Goal: Task Accomplishment & Management: Complete application form

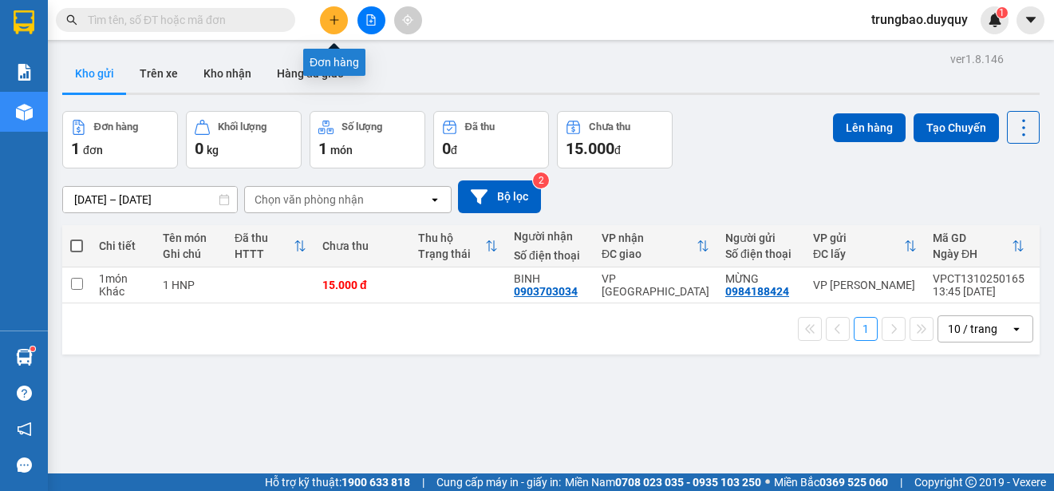
click at [330, 26] on button at bounding box center [334, 20] width 28 height 28
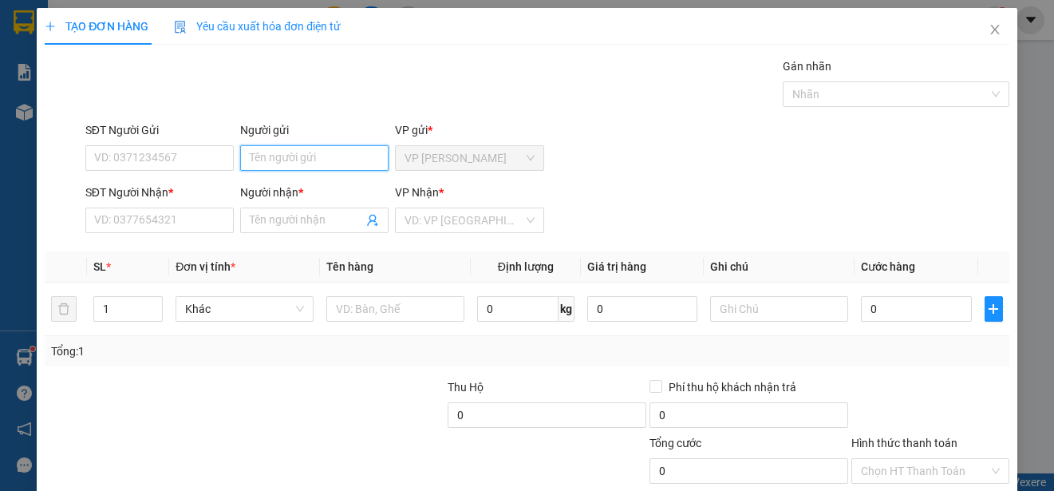
click at [328, 159] on input "Người gửi" at bounding box center [314, 158] width 148 height 26
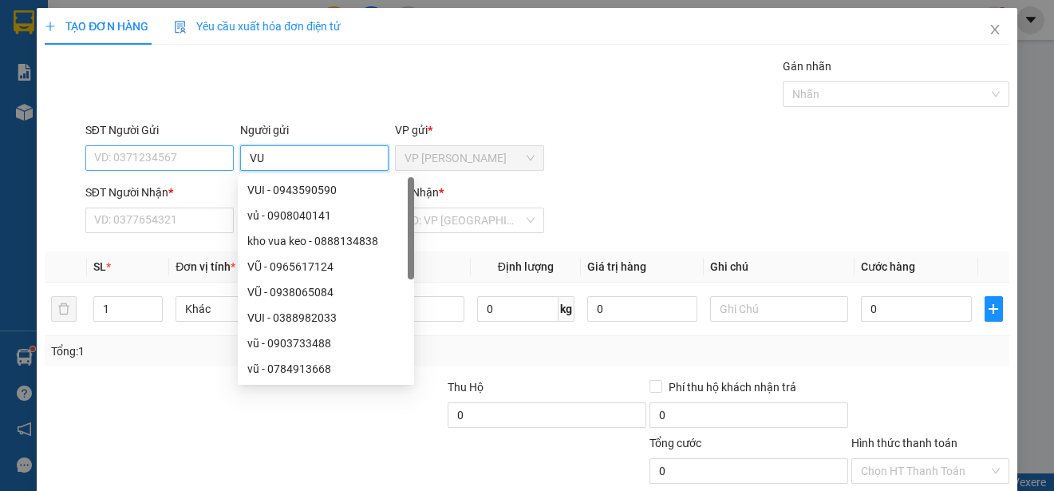
type input "VU"
click at [176, 156] on input "SĐT Người Gửi" at bounding box center [159, 158] width 148 height 26
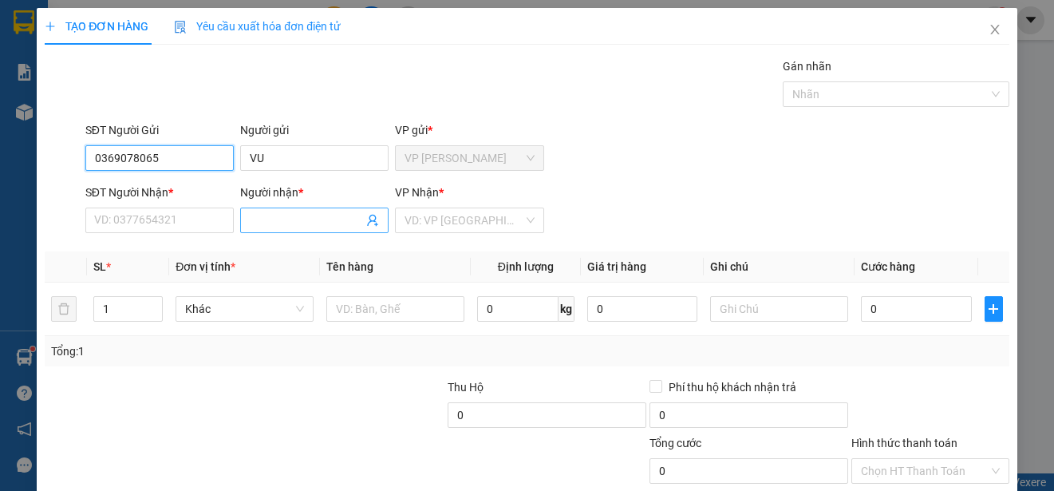
type input "0369078065"
click at [282, 223] on input "Người nhận *" at bounding box center [306, 220] width 113 height 18
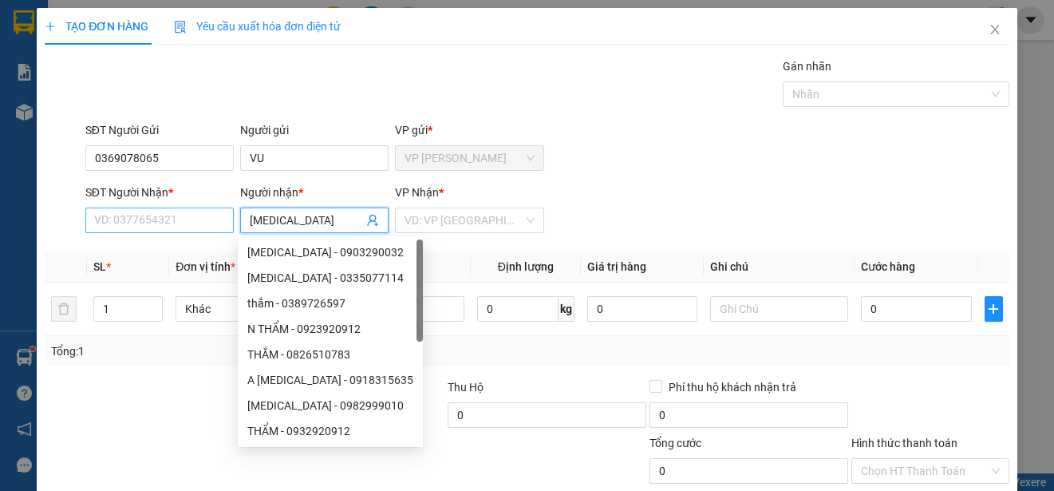
type input "[MEDICAL_DATA]"
click at [207, 221] on input "SĐT Người Nhận *" at bounding box center [159, 220] width 148 height 26
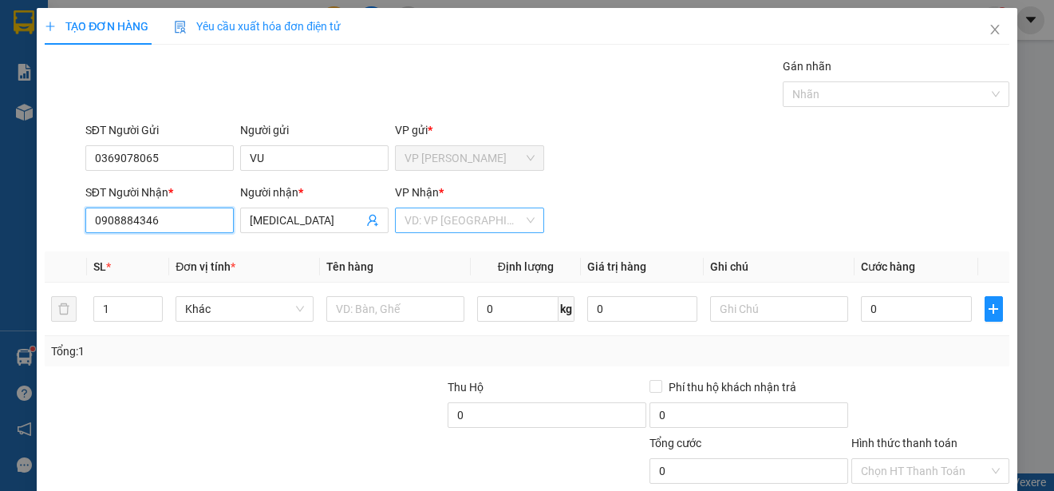
type input "0908884346"
click at [472, 218] on input "search" at bounding box center [464, 220] width 118 height 24
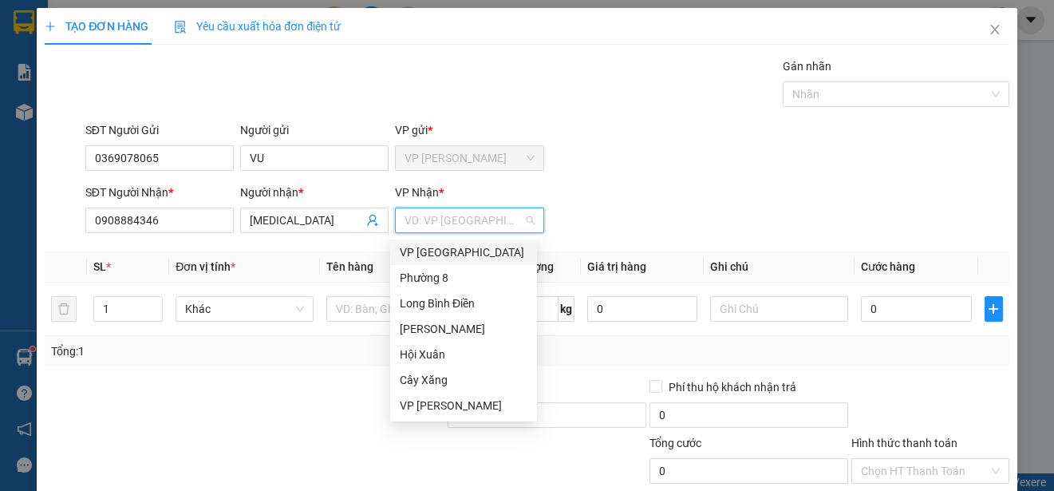
click at [460, 252] on div "VP [GEOGRAPHIC_DATA]" at bounding box center [464, 252] width 128 height 18
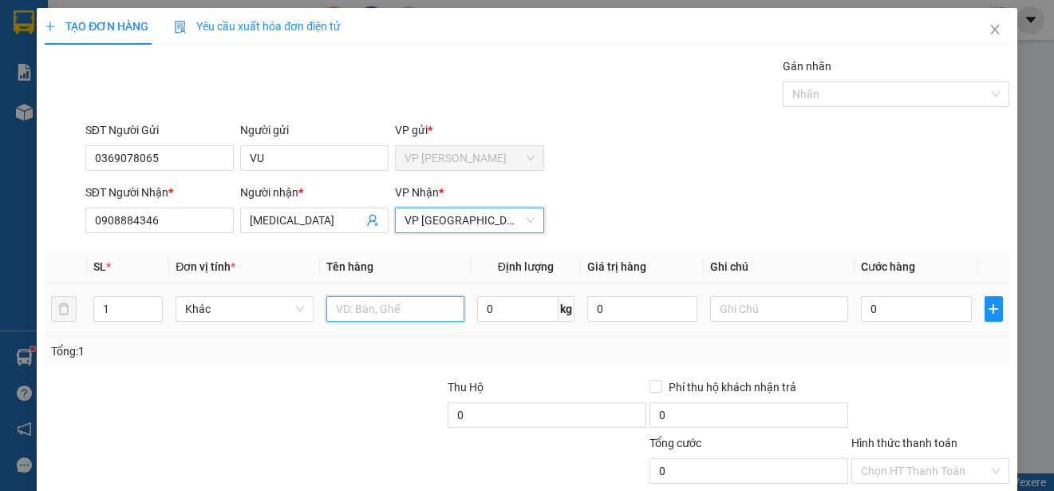
click at [406, 311] on input "text" at bounding box center [395, 309] width 138 height 26
type input "1 HNP"
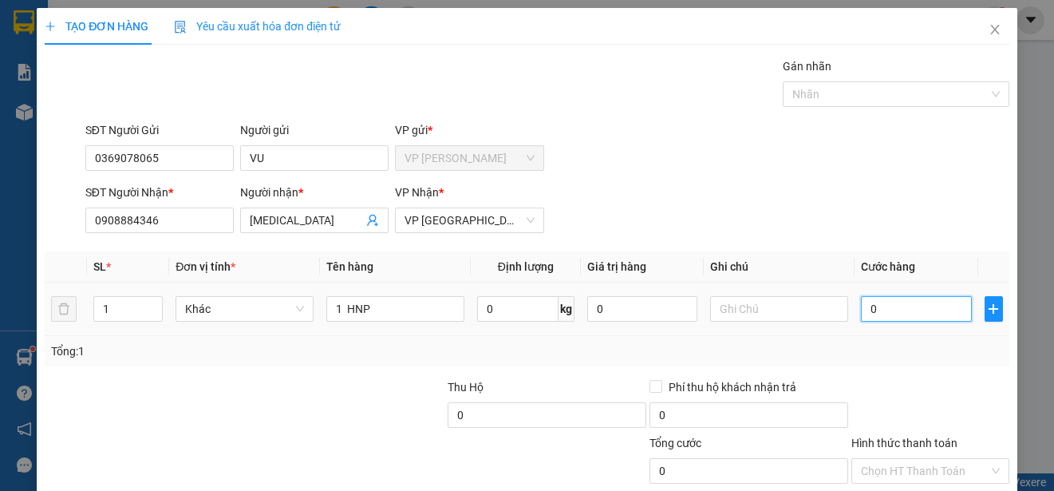
click at [861, 311] on input "0" at bounding box center [916, 309] width 111 height 26
type input "2"
type input "20"
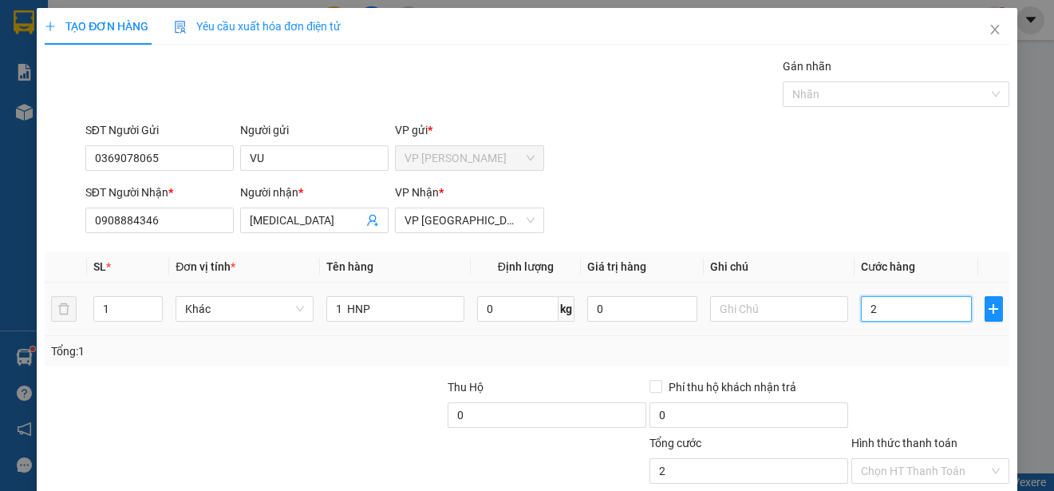
type input "20"
type input "200"
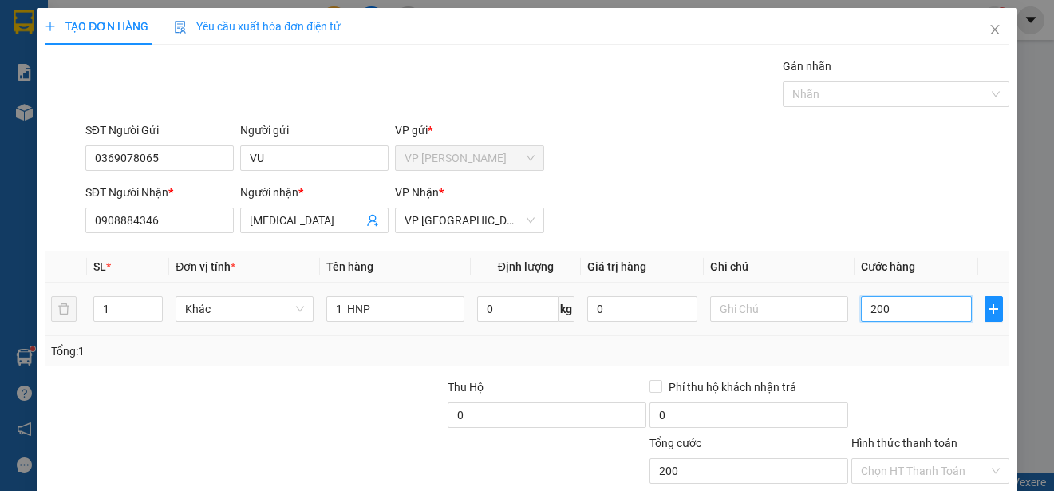
type input "2.000"
type input "20.000"
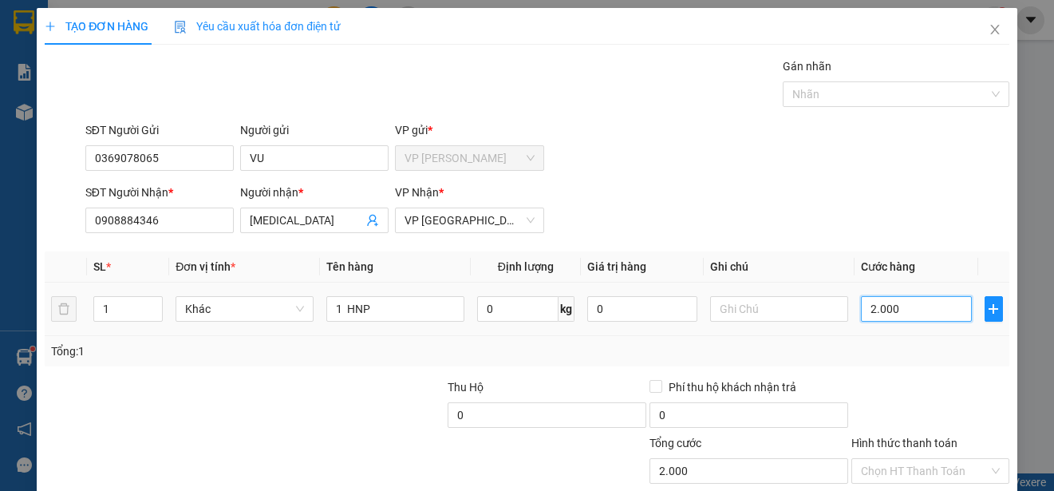
type input "20.000"
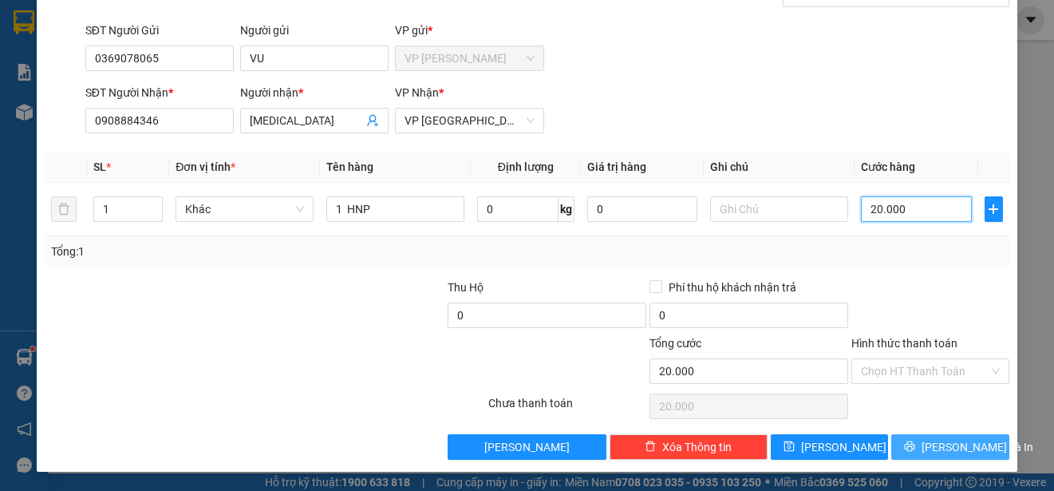
type input "20.000"
click at [947, 445] on span "[PERSON_NAME] và In" at bounding box center [978, 447] width 112 height 18
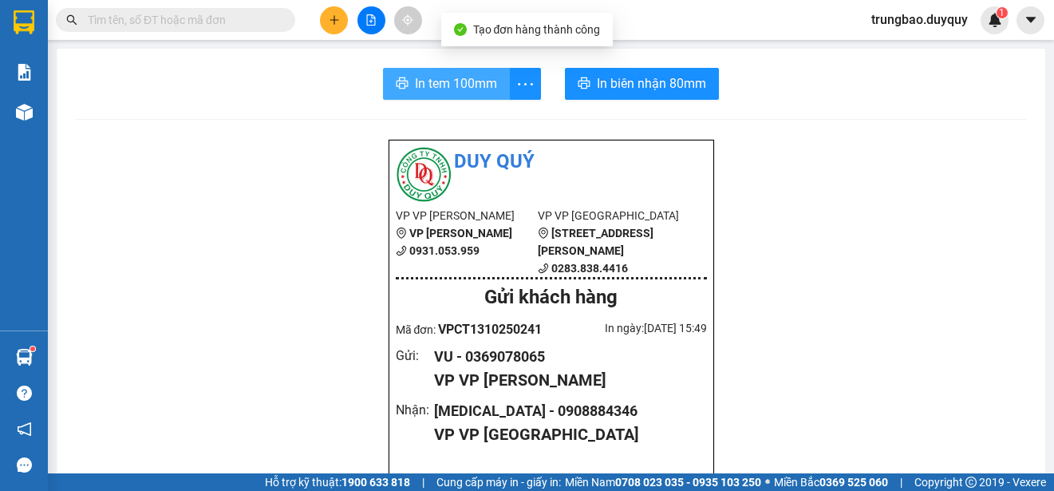
click at [468, 85] on span "In tem 100mm" at bounding box center [456, 83] width 82 height 20
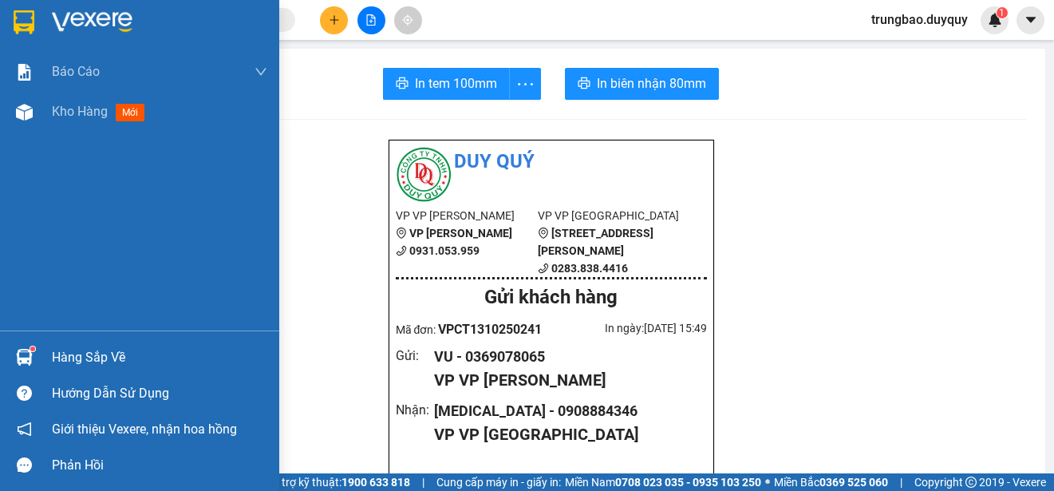
click at [26, 14] on img at bounding box center [24, 22] width 21 height 24
